Goal: Check status

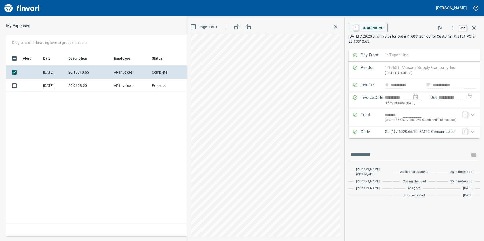
scroll to position [182, 341]
click at [475, 29] on icon "button" at bounding box center [474, 28] width 4 height 4
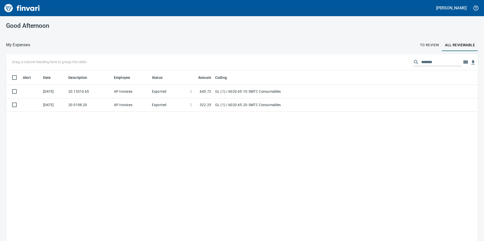
scroll to position [182, 464]
click at [430, 48] on span "To Review" at bounding box center [429, 45] width 19 height 6
